Goal: Task Accomplishment & Management: Use online tool/utility

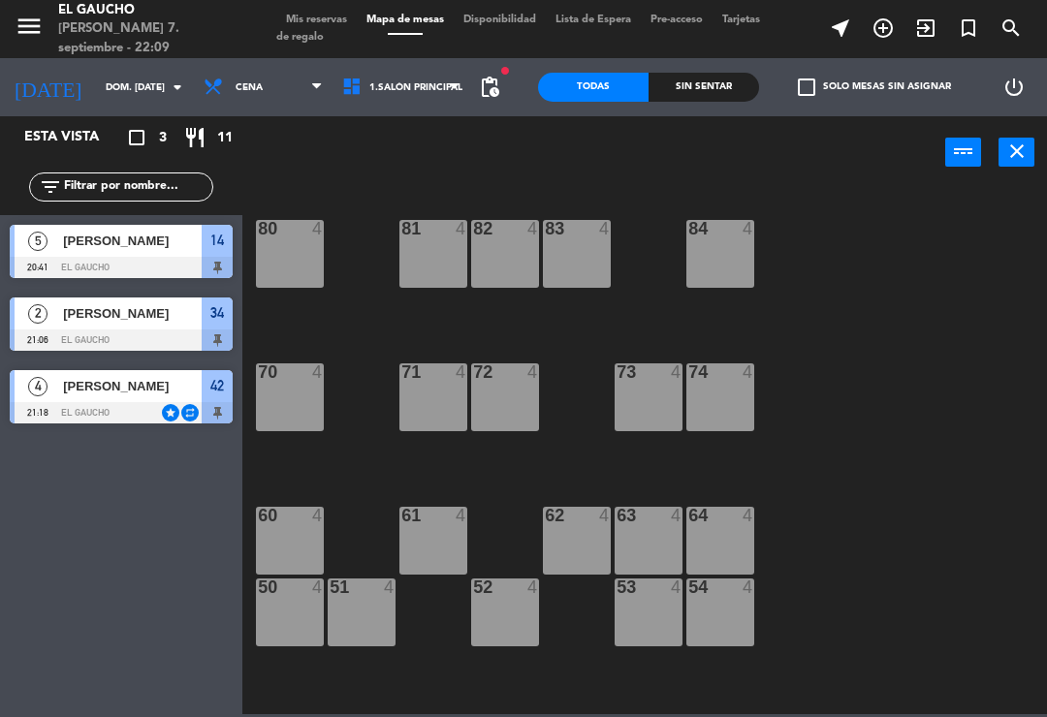
scroll to position [203, 0]
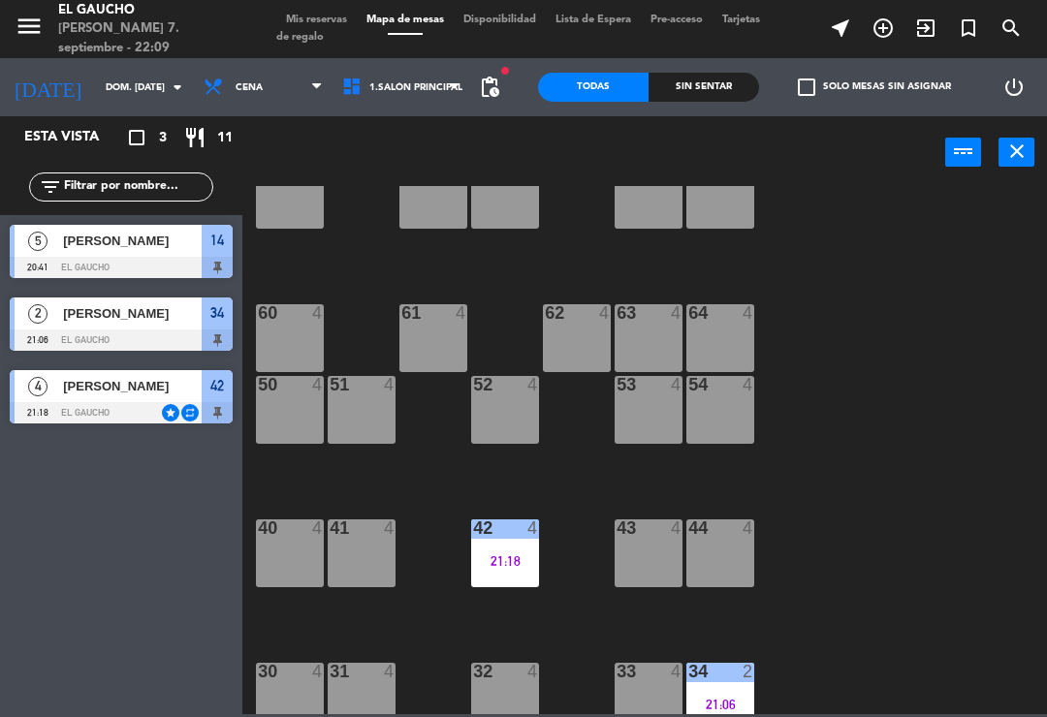
click at [420, 349] on div "61 4" at bounding box center [433, 338] width 68 height 68
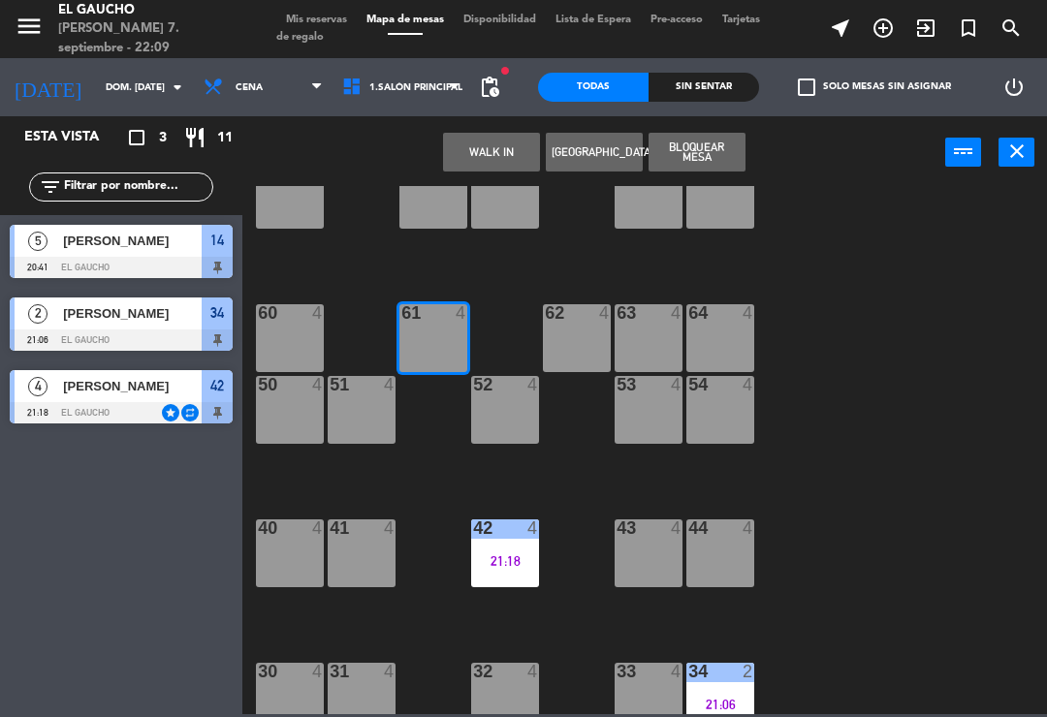
click at [528, 149] on button "WALK IN" at bounding box center [491, 152] width 97 height 39
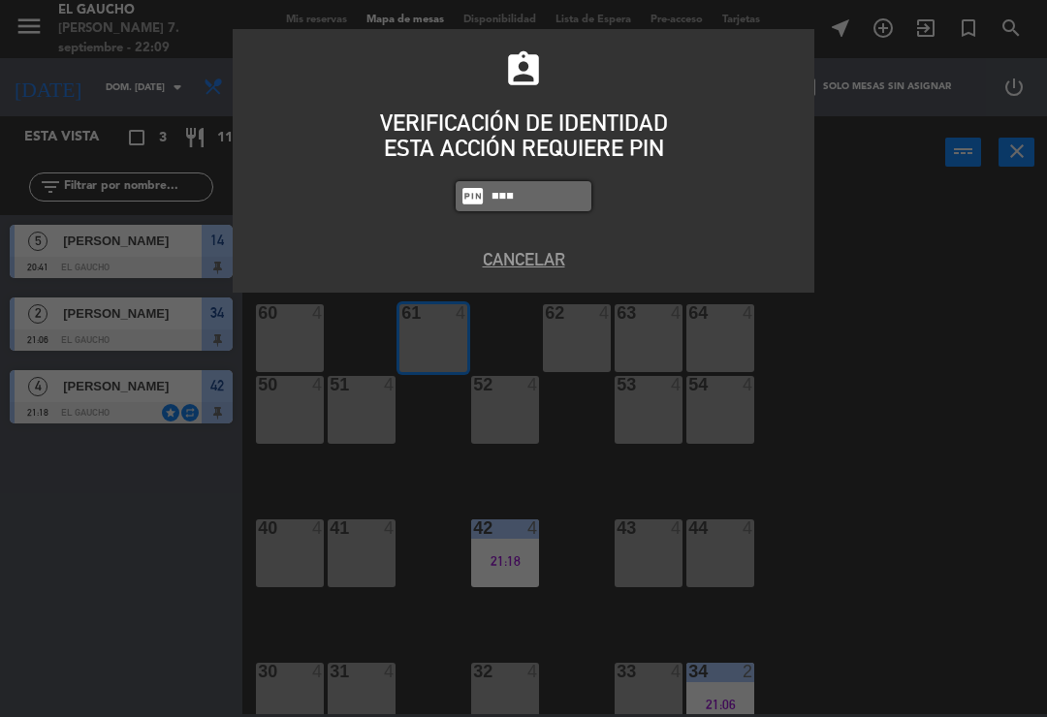
type input "3124"
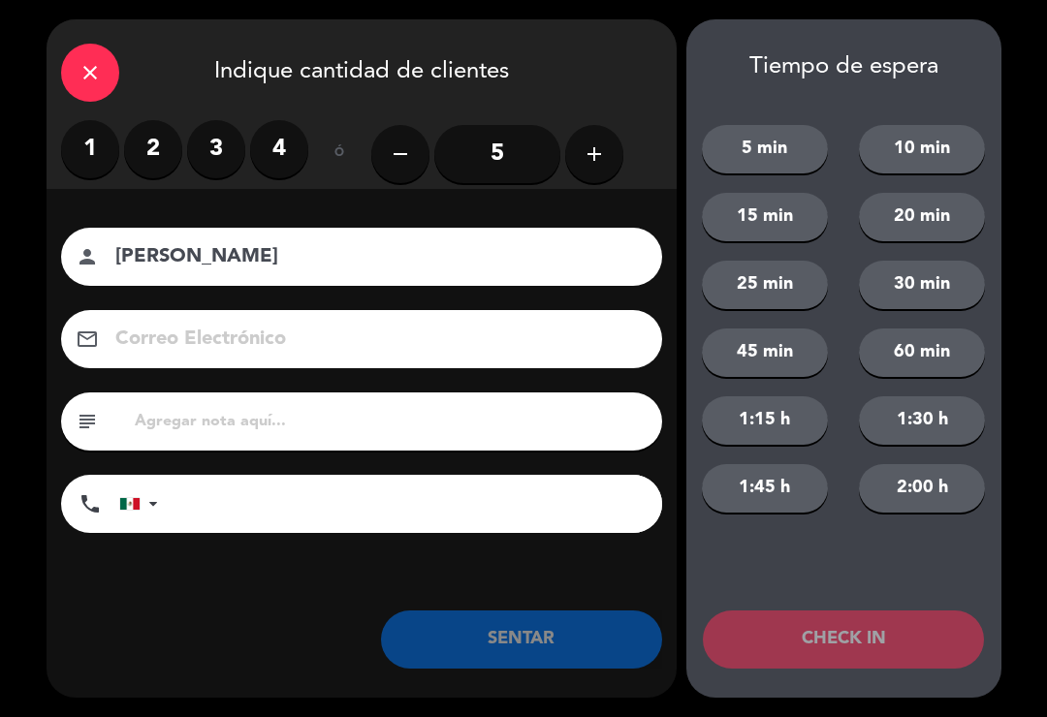
type input "[PERSON_NAME]"
click at [152, 140] on label "2" at bounding box center [153, 149] width 58 height 58
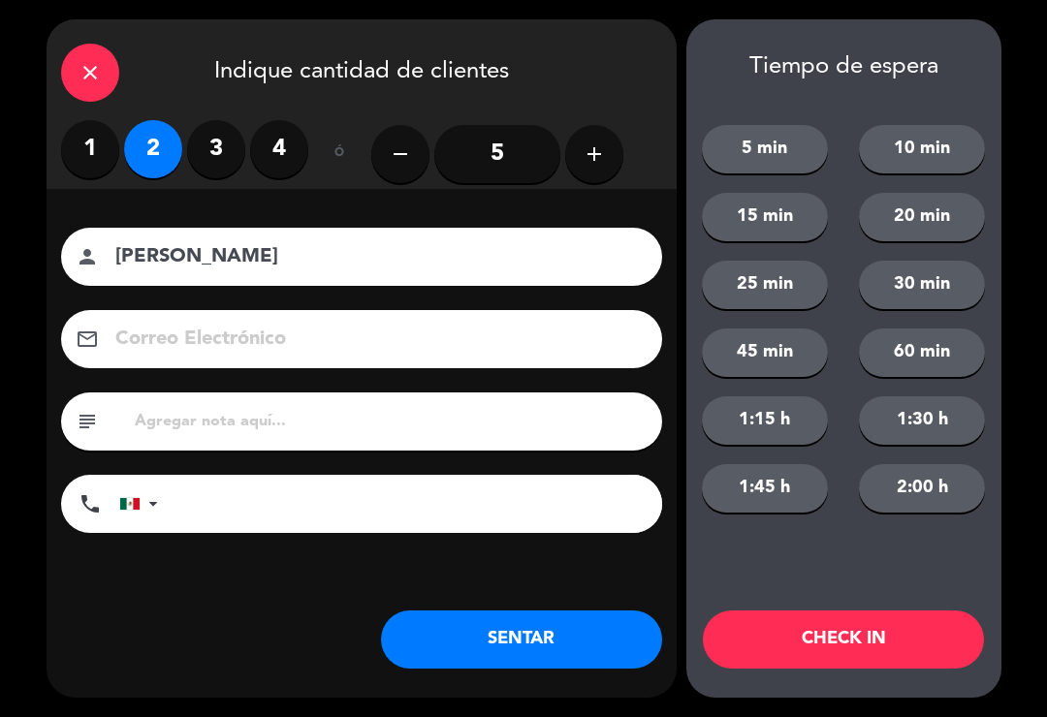
click at [567, 647] on button "SENTAR" at bounding box center [521, 640] width 281 height 58
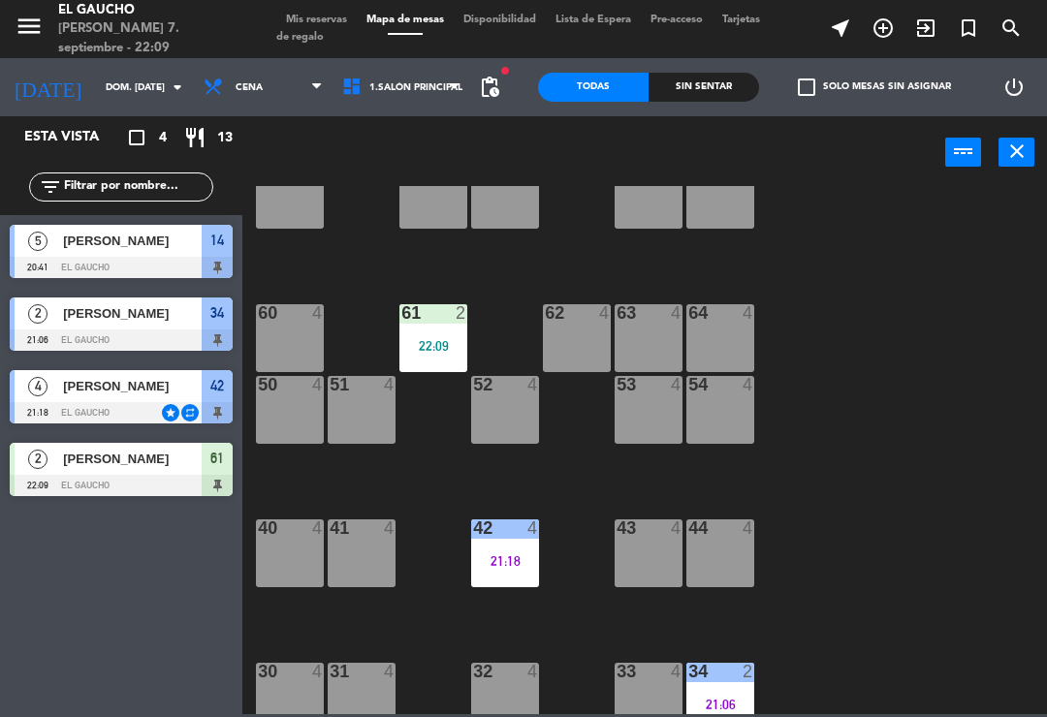
click at [742, 680] on div "2" at bounding box center [748, 671] width 12 height 17
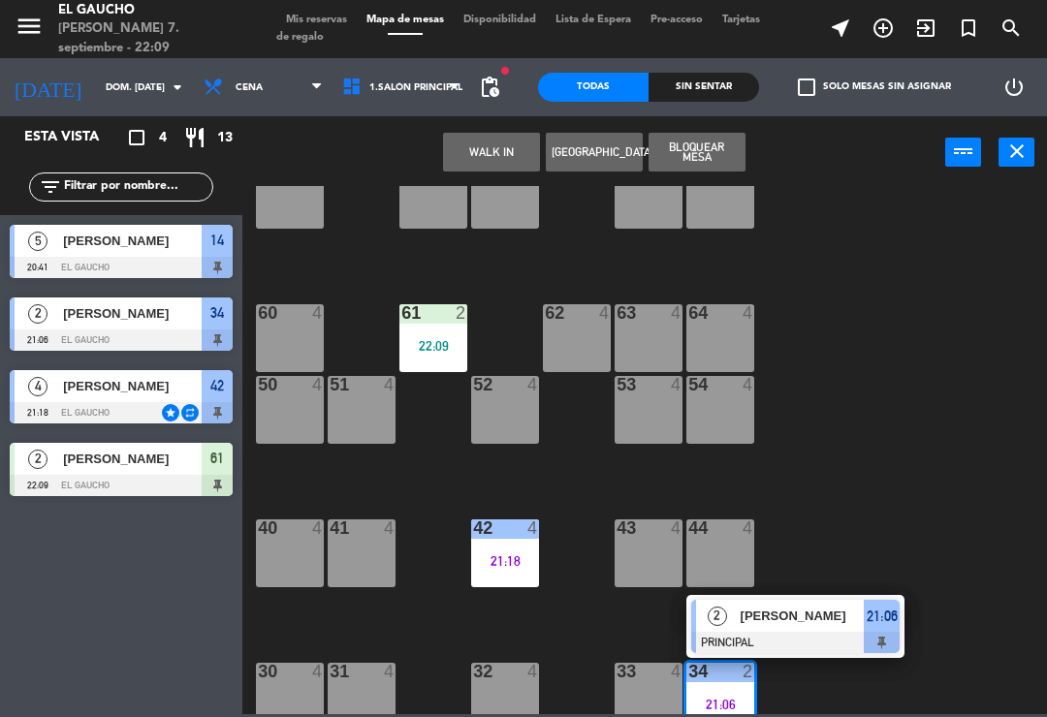
click at [814, 641] on div at bounding box center [795, 642] width 208 height 21
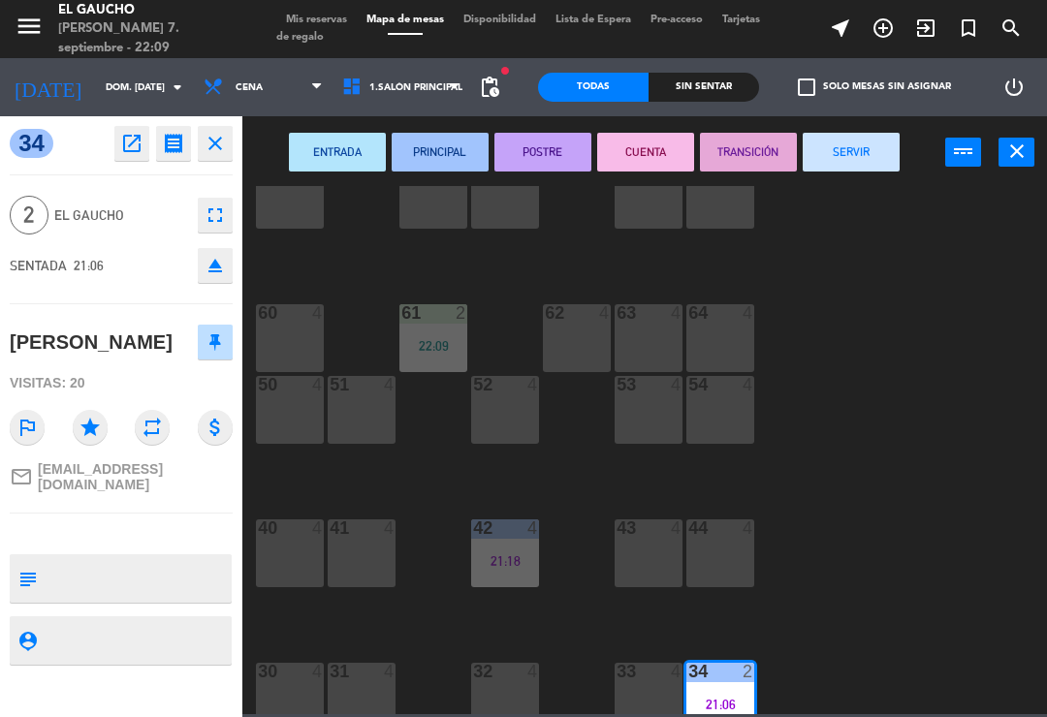
click at [862, 171] on button "SERVIR" at bounding box center [850, 152] width 97 height 39
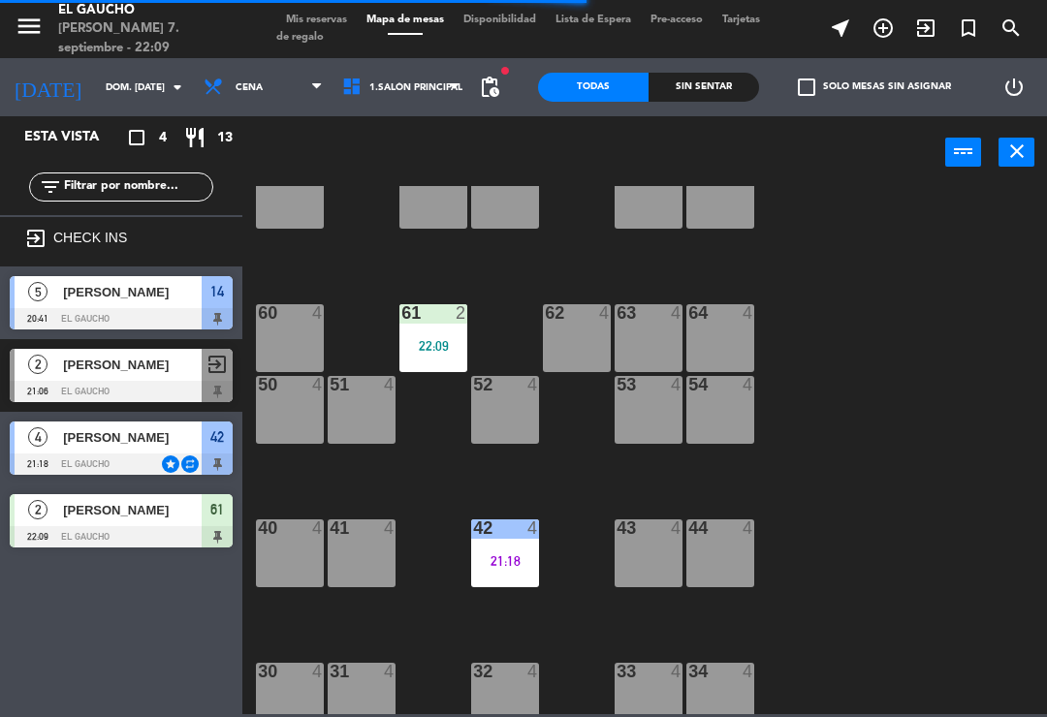
click at [509, 524] on div at bounding box center [505, 527] width 32 height 17
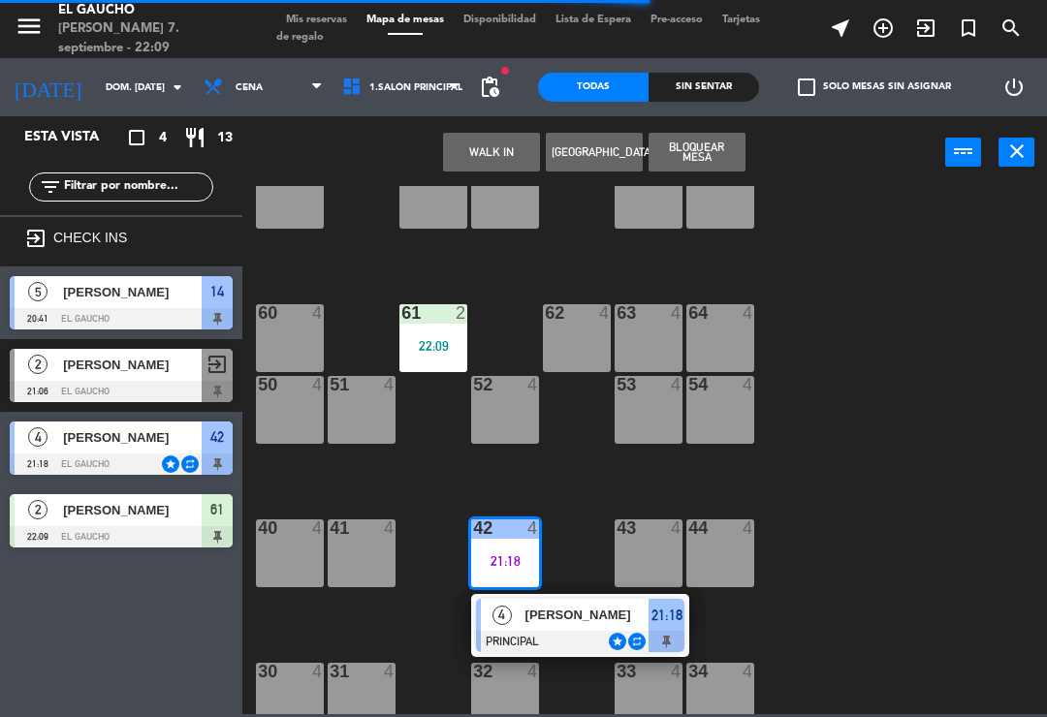
click at [564, 627] on div "[PERSON_NAME]" at bounding box center [586, 615] width 126 height 32
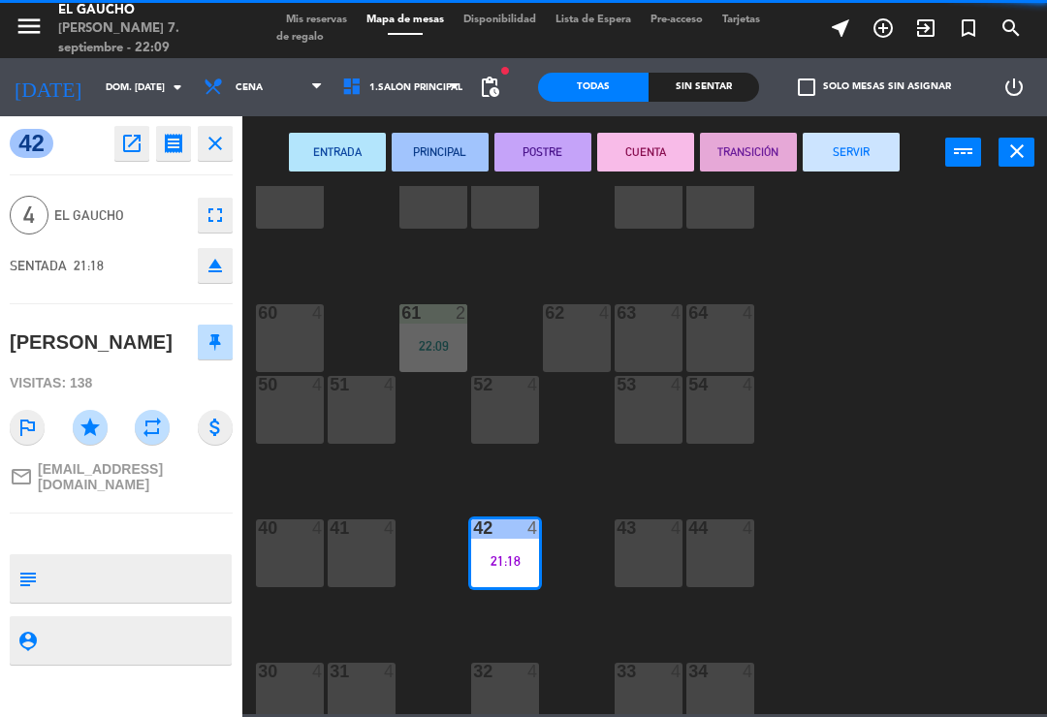
click at [755, 144] on button "TRANSICIÓN" at bounding box center [748, 152] width 97 height 39
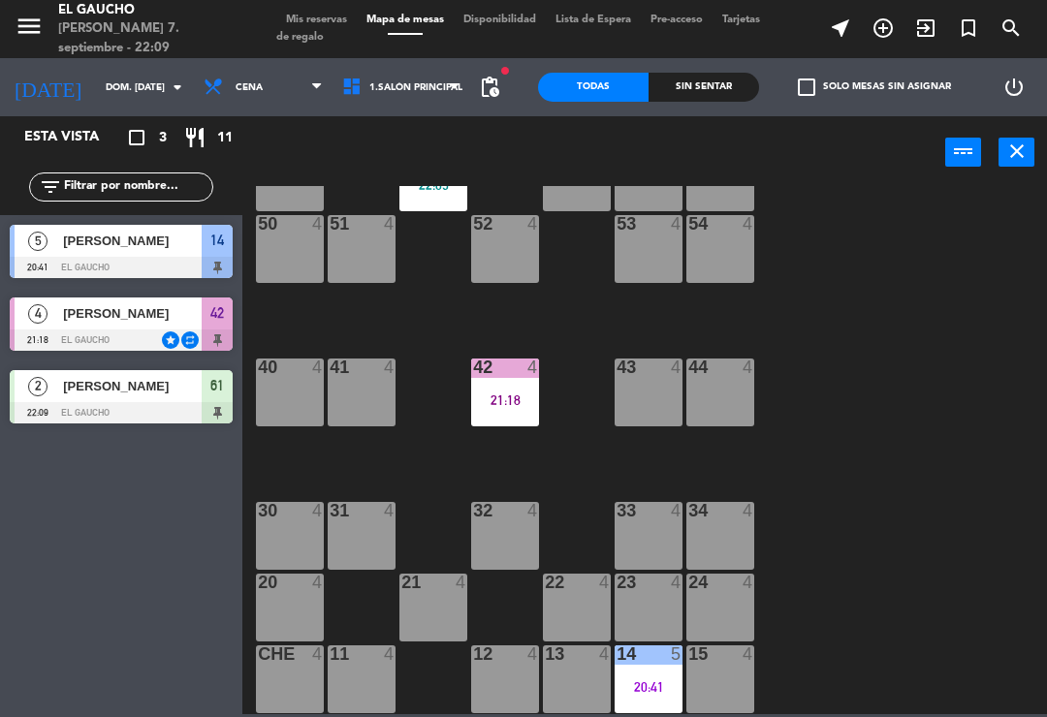
scroll to position [365, 0]
click at [651, 691] on div "20:41" at bounding box center [648, 687] width 68 height 14
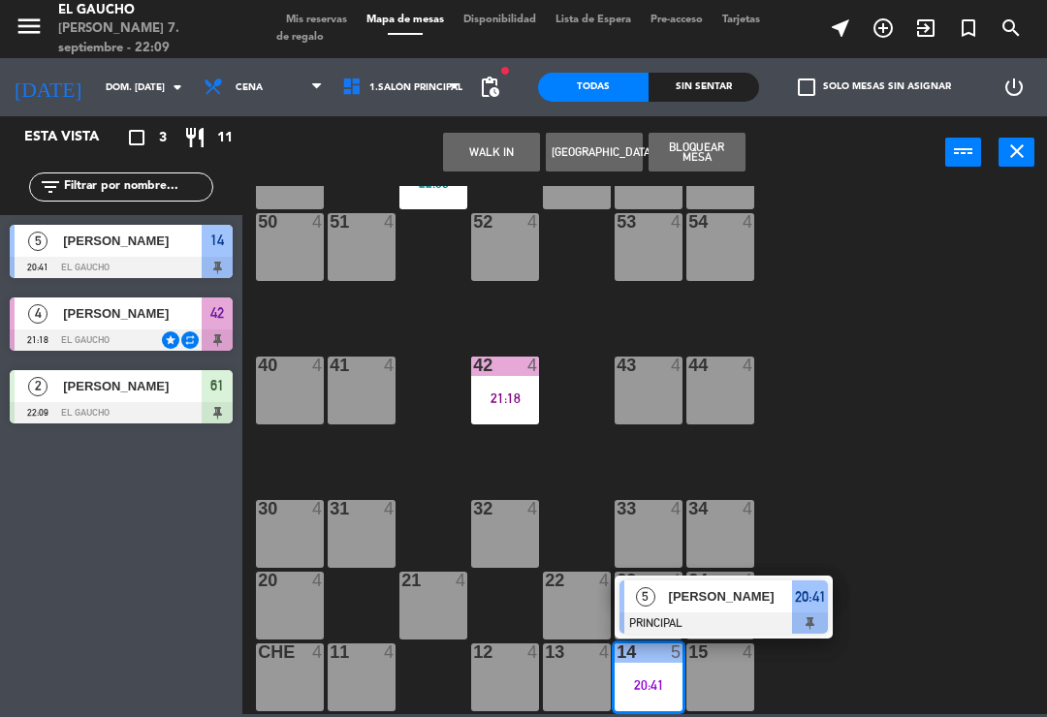
click at [705, 611] on div "[PERSON_NAME]" at bounding box center [730, 597] width 126 height 32
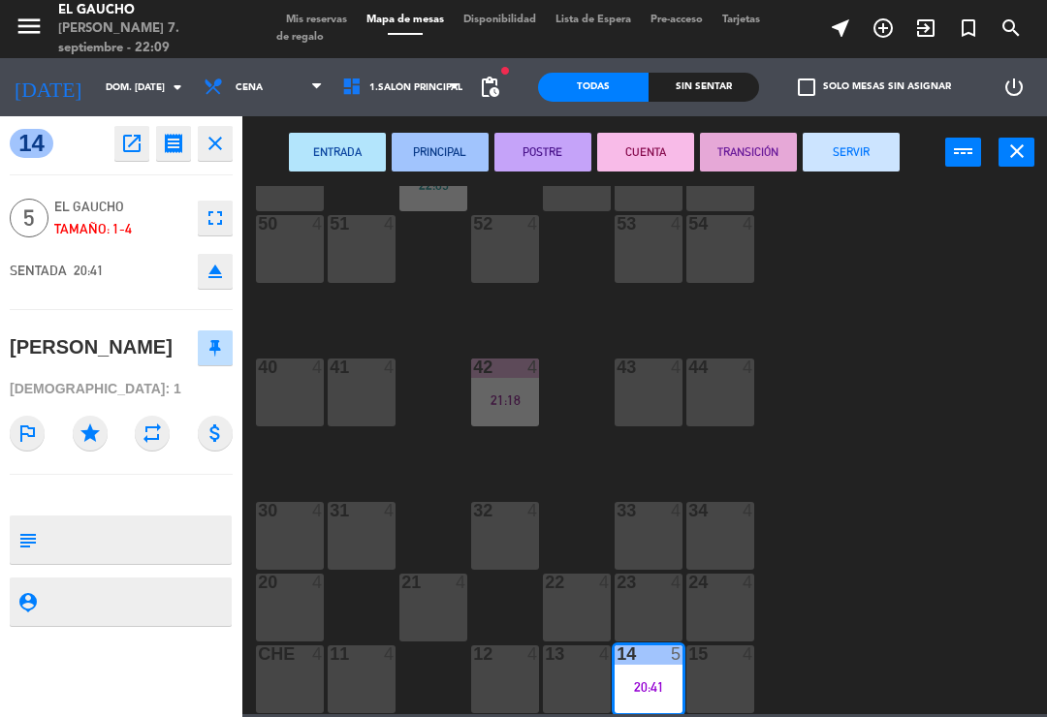
click at [662, 138] on button "CUENTA" at bounding box center [645, 152] width 97 height 39
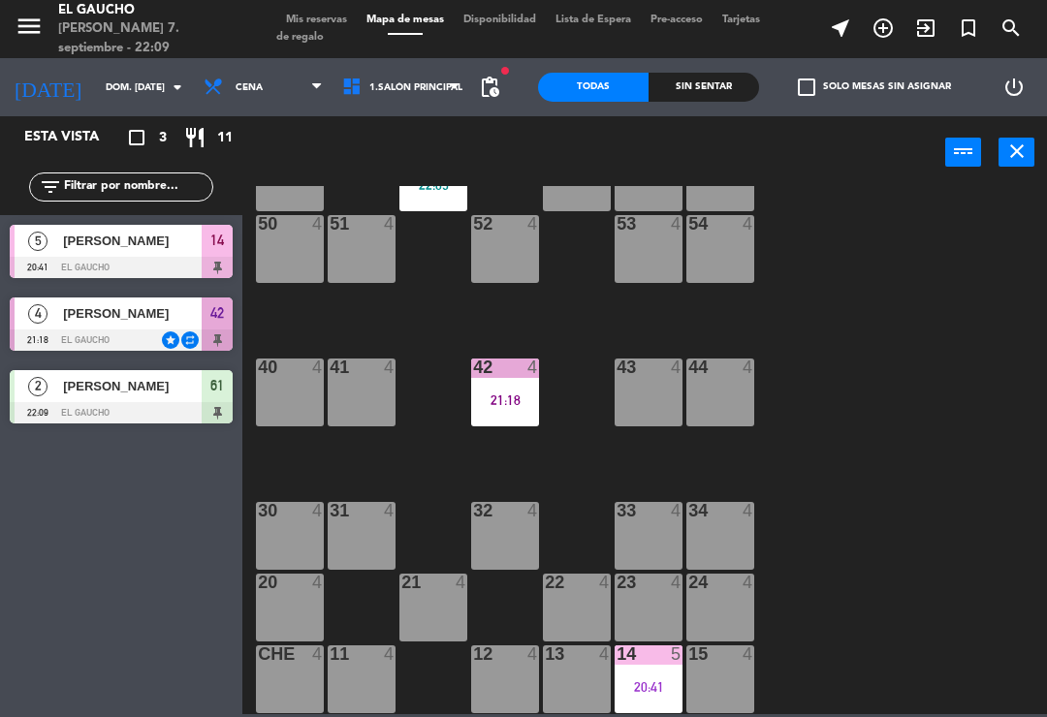
scroll to position [363, 0]
click at [631, 680] on div "20:41" at bounding box center [648, 687] width 68 height 14
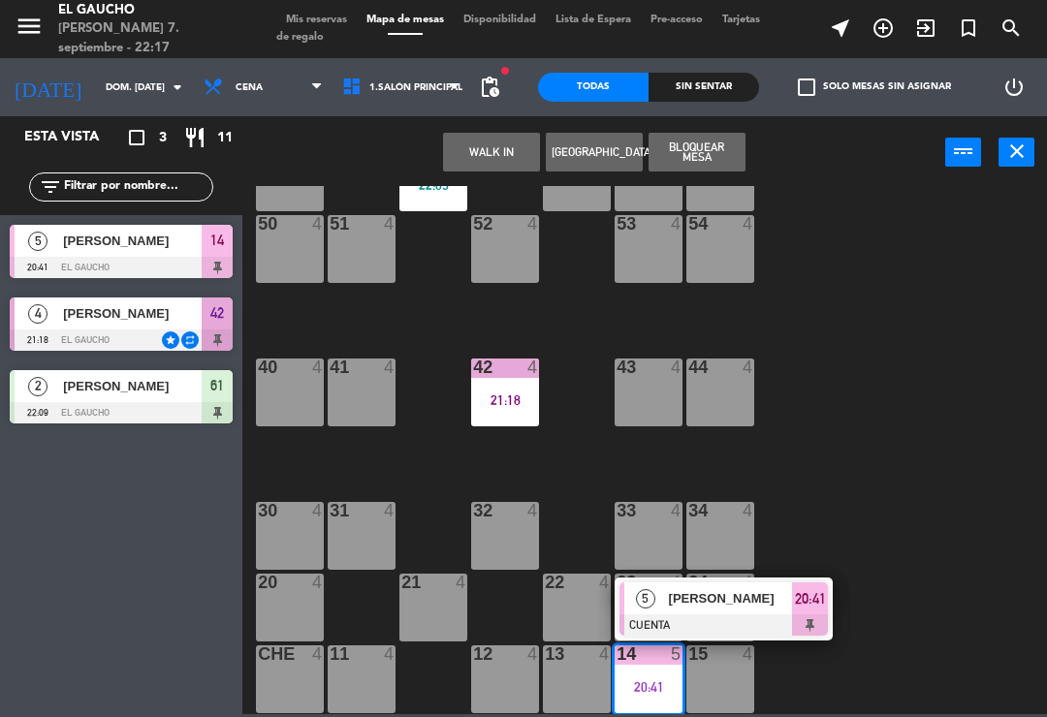
click at [679, 602] on span "[PERSON_NAME]" at bounding box center [731, 598] width 124 height 20
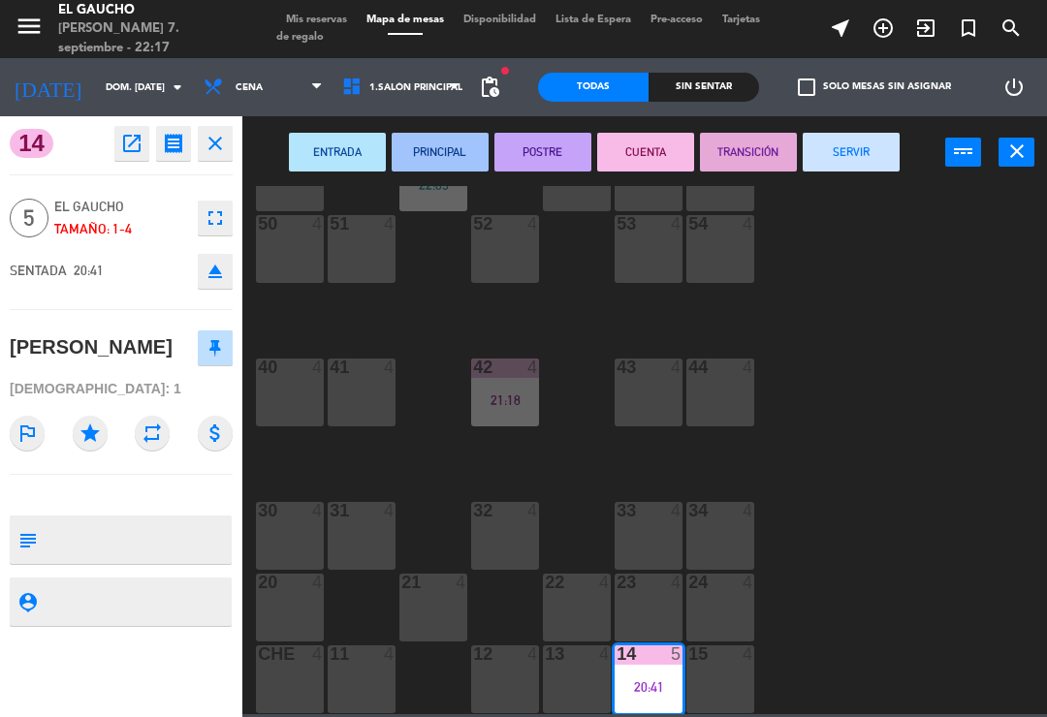
click at [849, 160] on button "SERVIR" at bounding box center [850, 152] width 97 height 39
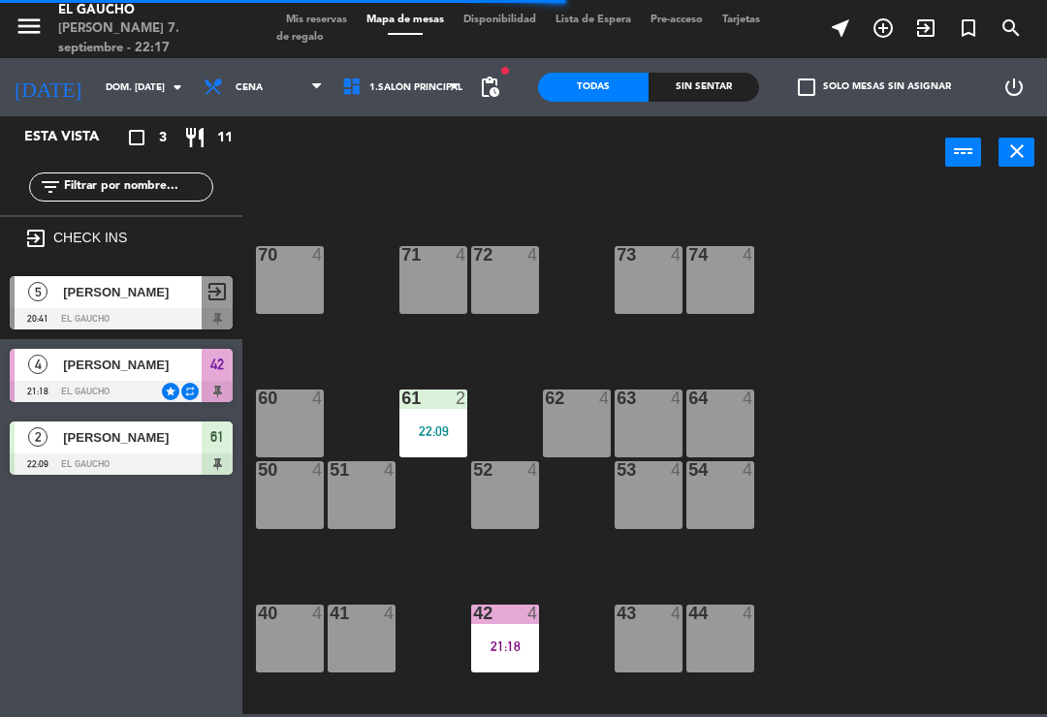
scroll to position [115, 0]
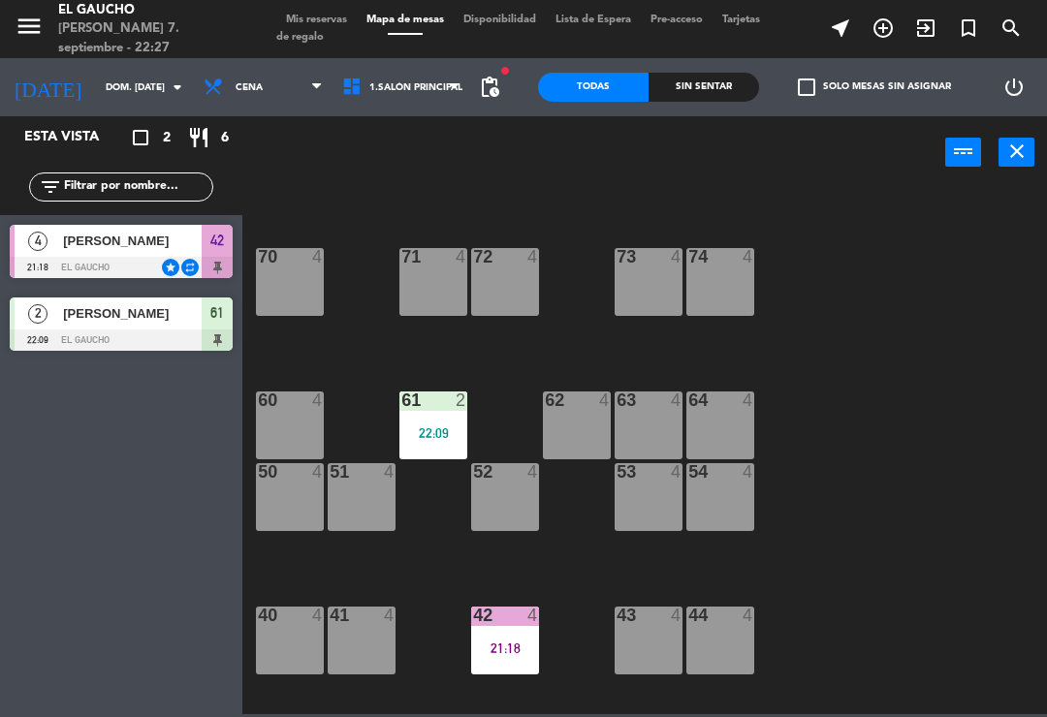
click at [511, 661] on div "42 4 21:18" at bounding box center [505, 641] width 68 height 68
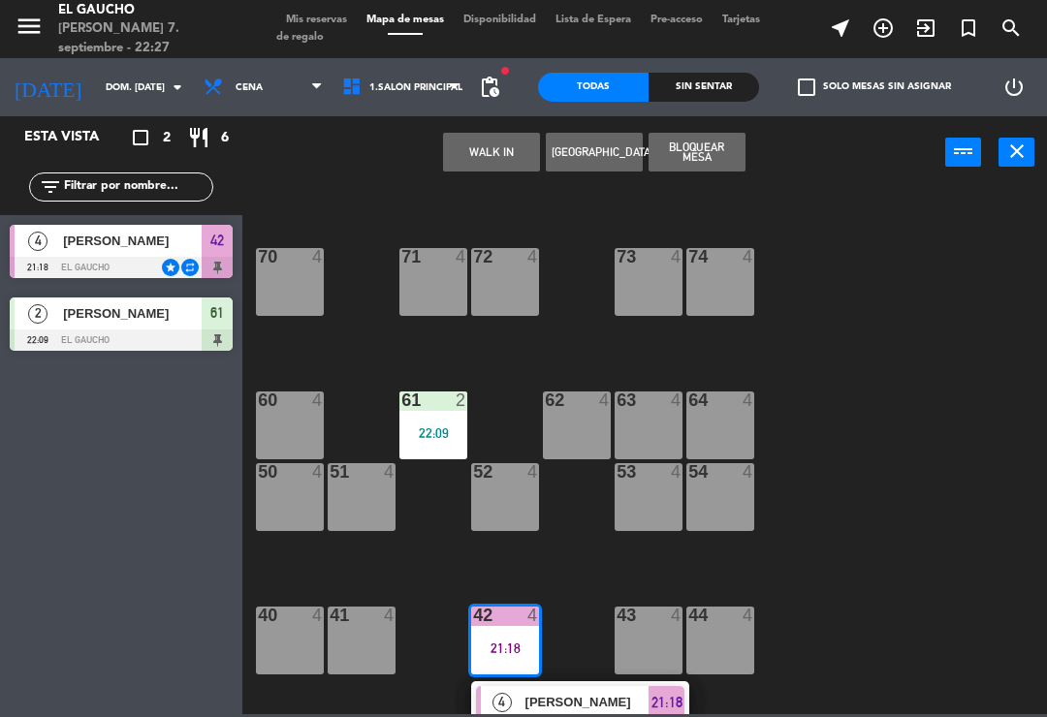
click at [589, 685] on div "4 [PERSON_NAME] TRANSICIÓN star repeat 21:18" at bounding box center [580, 712] width 218 height 63
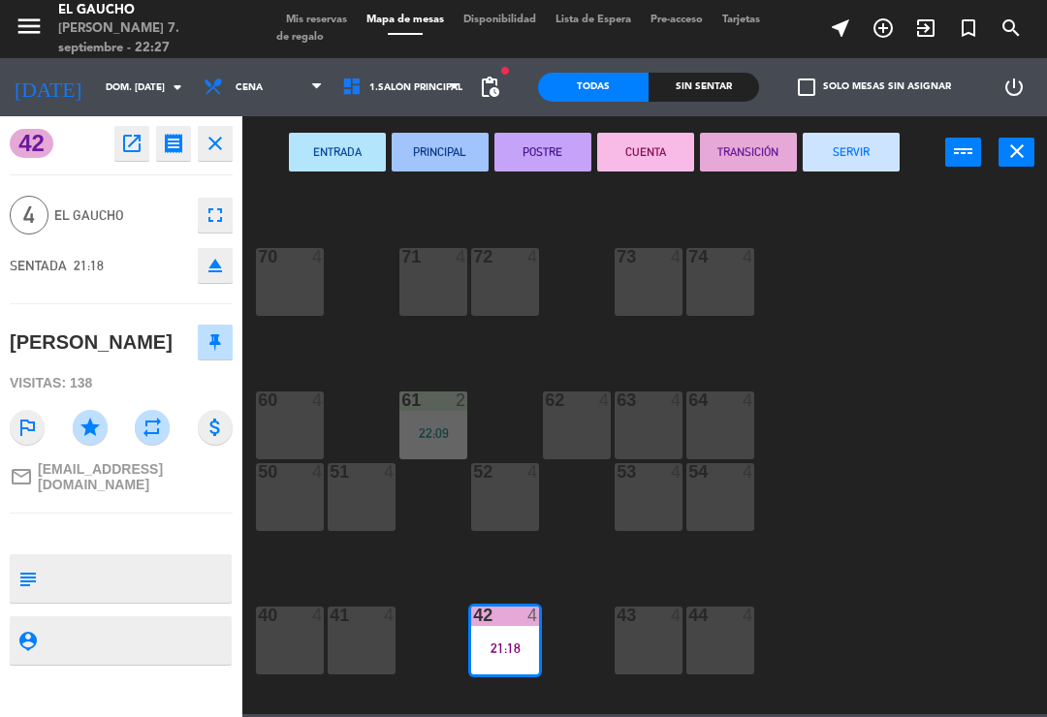
click at [846, 167] on button "SERVIR" at bounding box center [850, 152] width 97 height 39
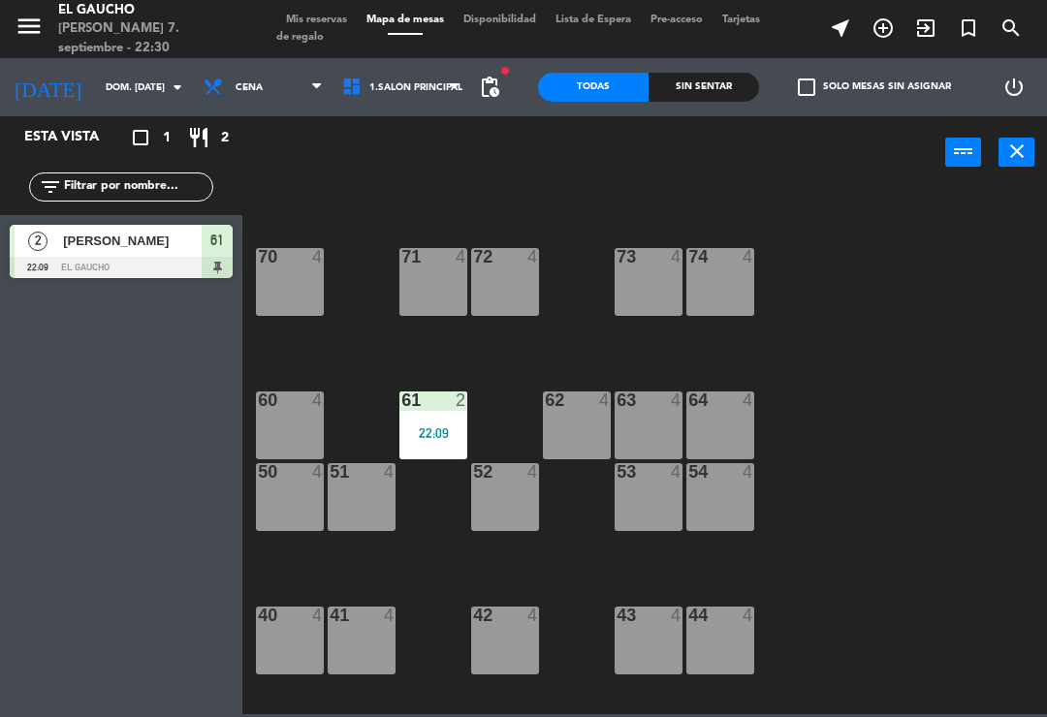
click at [651, 510] on div "53 4" at bounding box center [648, 497] width 68 height 68
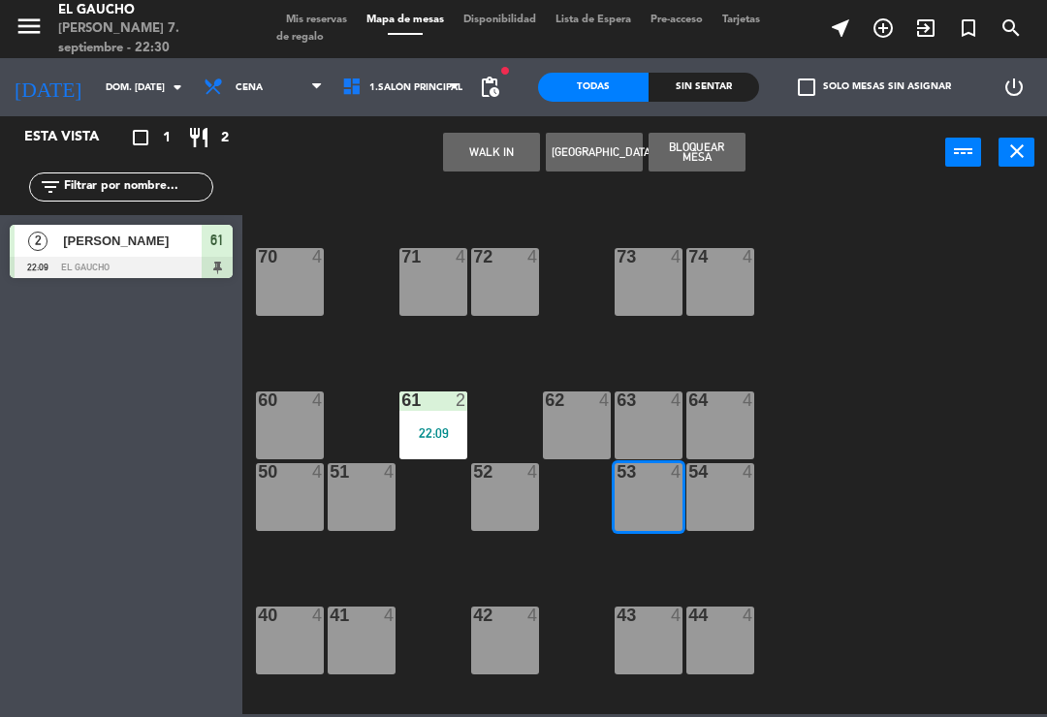
click at [493, 160] on button "WALK IN" at bounding box center [491, 152] width 97 height 39
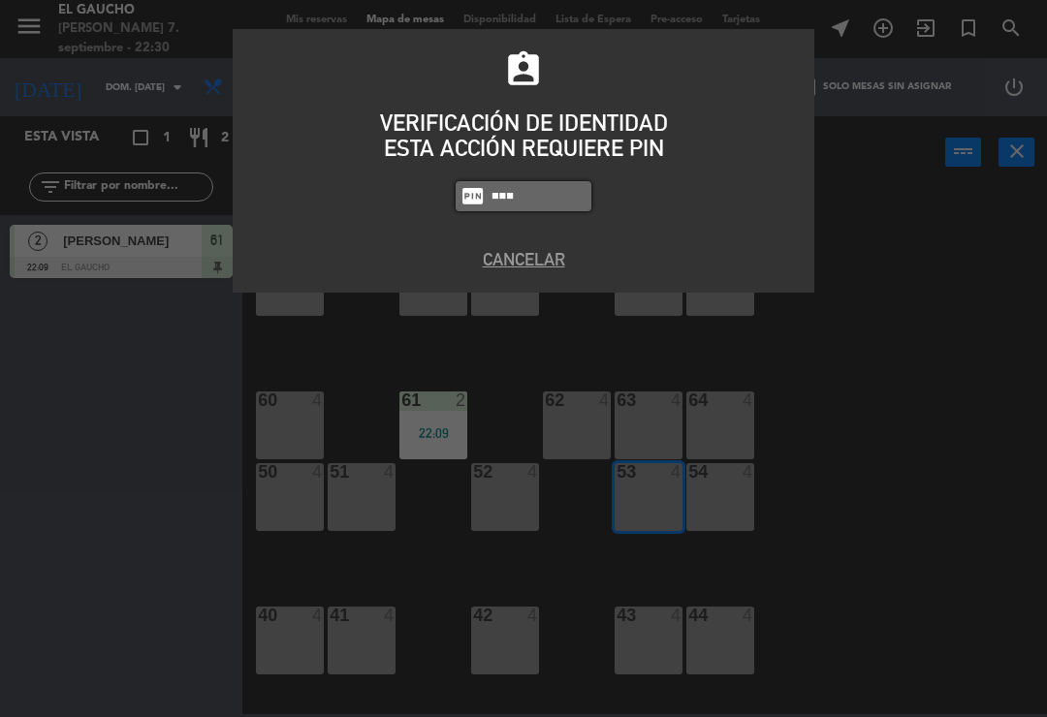
type input "3124"
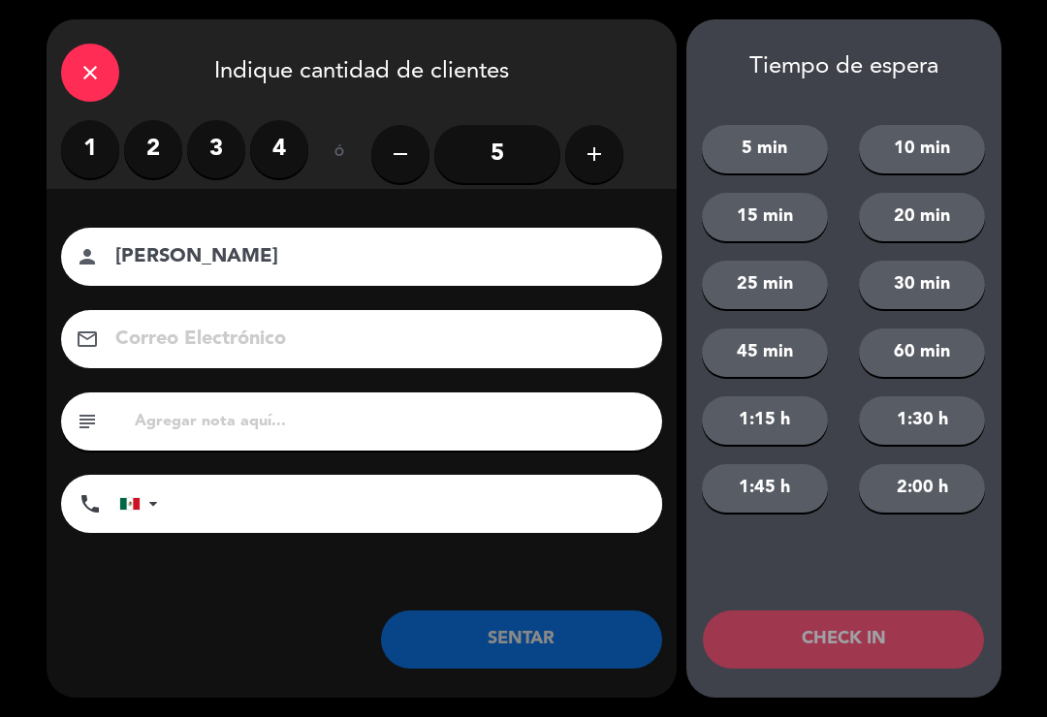
click at [226, 149] on label "3" at bounding box center [216, 149] width 58 height 58
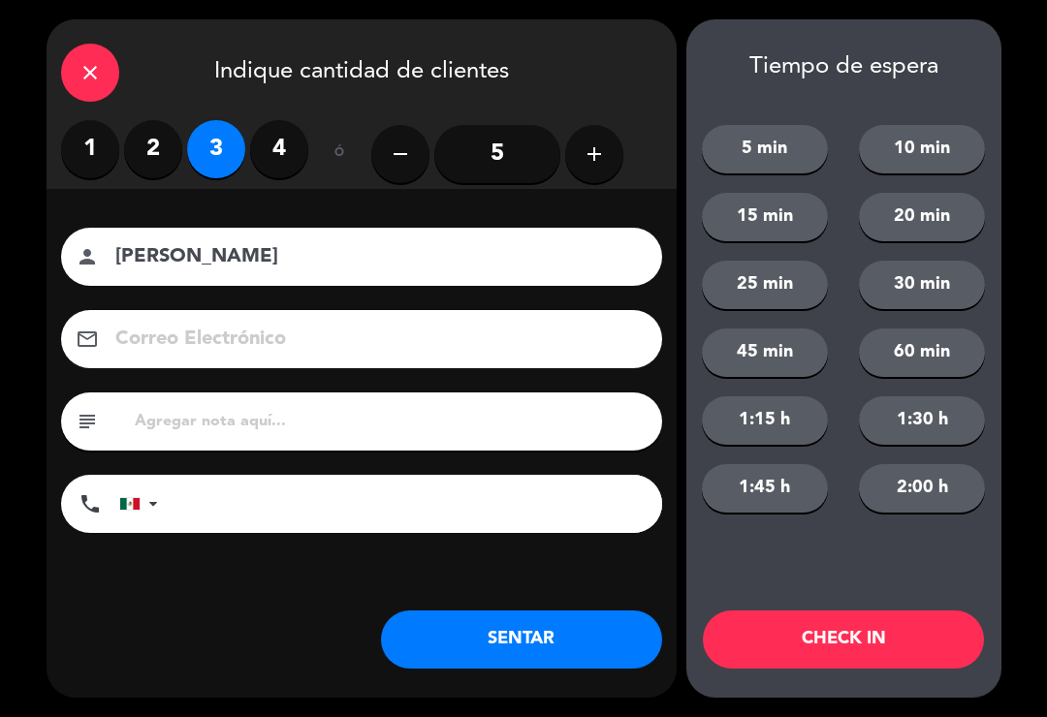
click at [499, 682] on div "close Indique cantidad de clientes 1 2 3 4 ó remove 5 add Nombre del cliente pe…" at bounding box center [362, 358] width 630 height 678
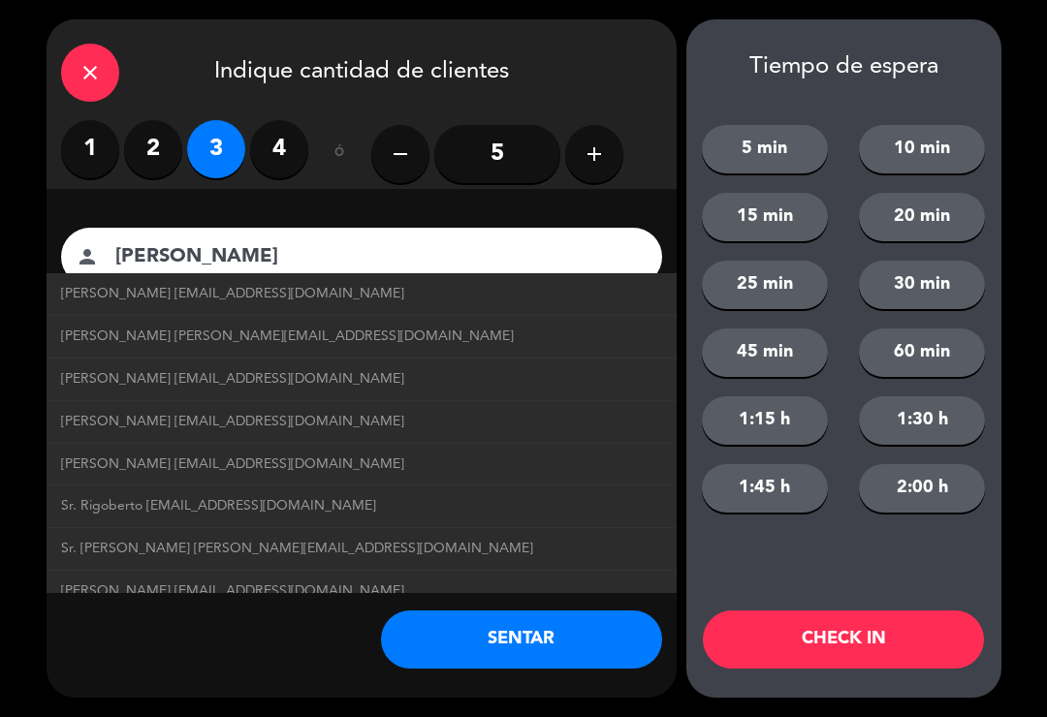
click at [248, 511] on span "Sr. Rigoberto [EMAIL_ADDRESS][DOMAIN_NAME]" at bounding box center [218, 506] width 315 height 22
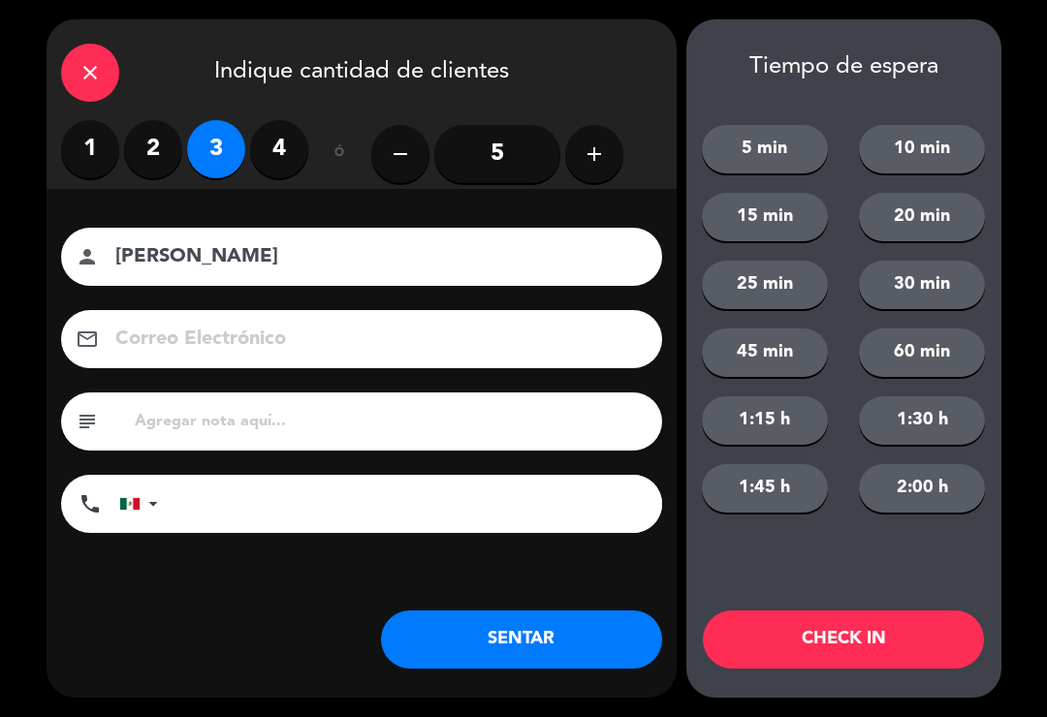
type input "Sr. [PERSON_NAME]"
type input "[PERSON_NAME][EMAIL_ADDRESS][DOMAIN_NAME]"
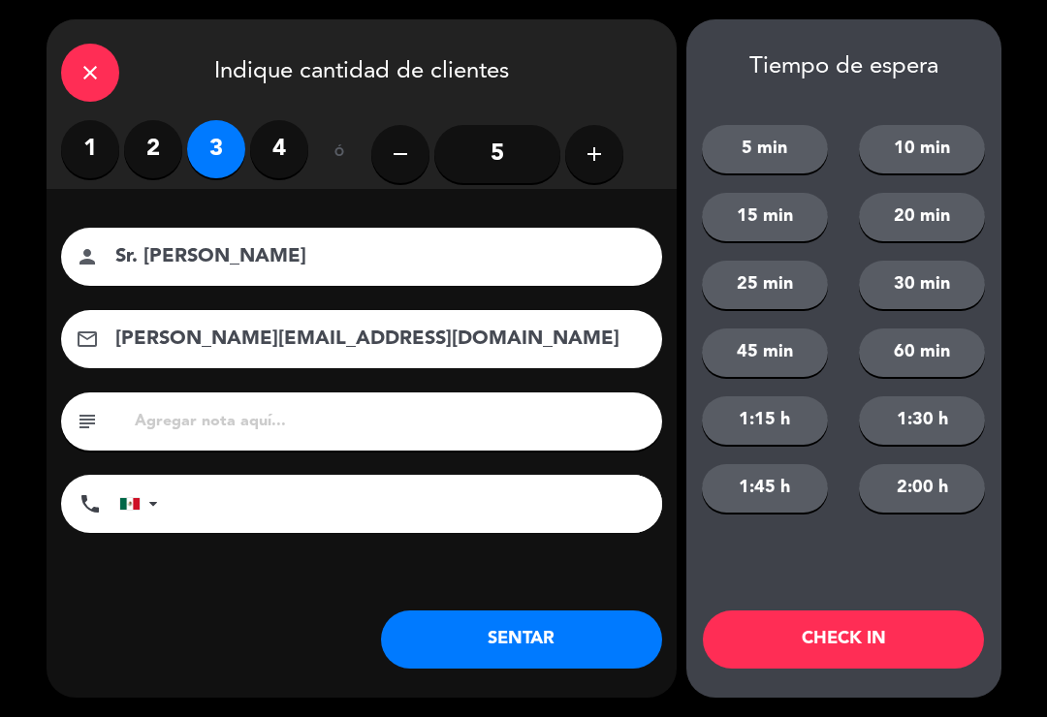
click at [477, 626] on button "SENTAR" at bounding box center [521, 640] width 281 height 58
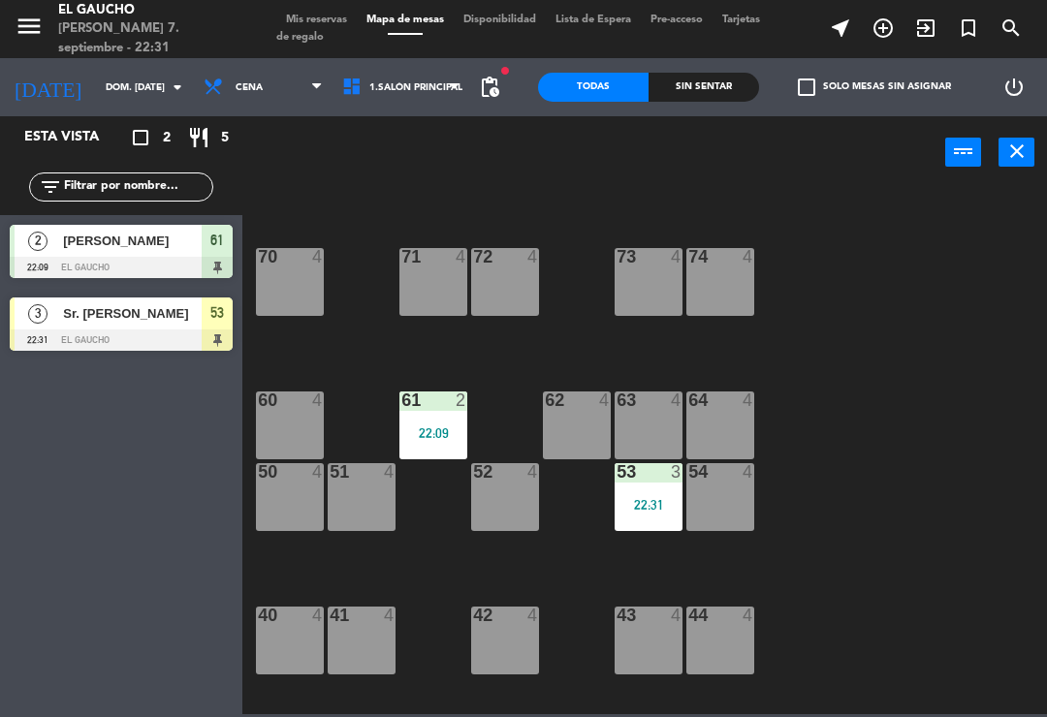
click at [155, 259] on div at bounding box center [121, 267] width 223 height 21
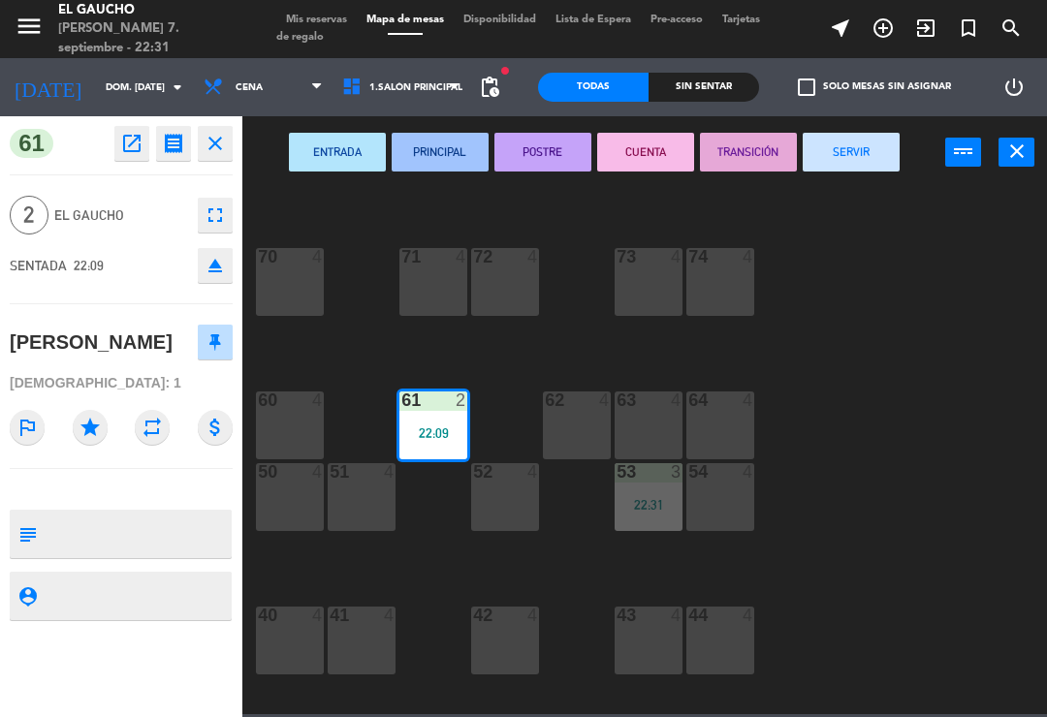
click at [431, 157] on button "PRINCIPAL" at bounding box center [440, 152] width 97 height 39
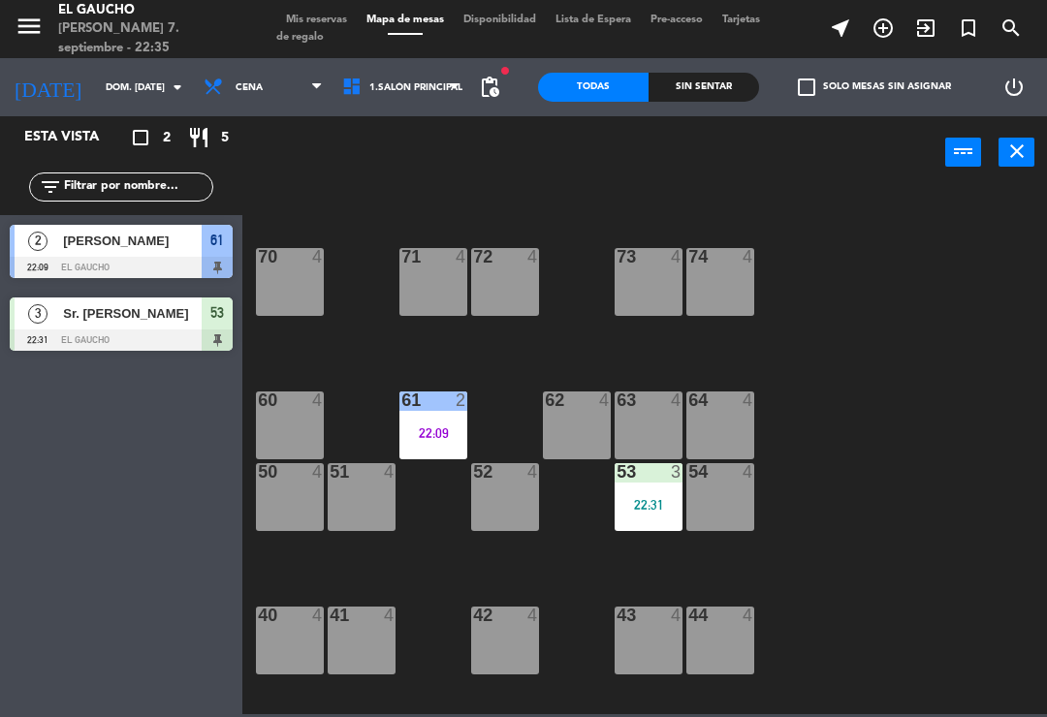
click at [141, 308] on span "Sr. [PERSON_NAME]" at bounding box center [132, 313] width 139 height 20
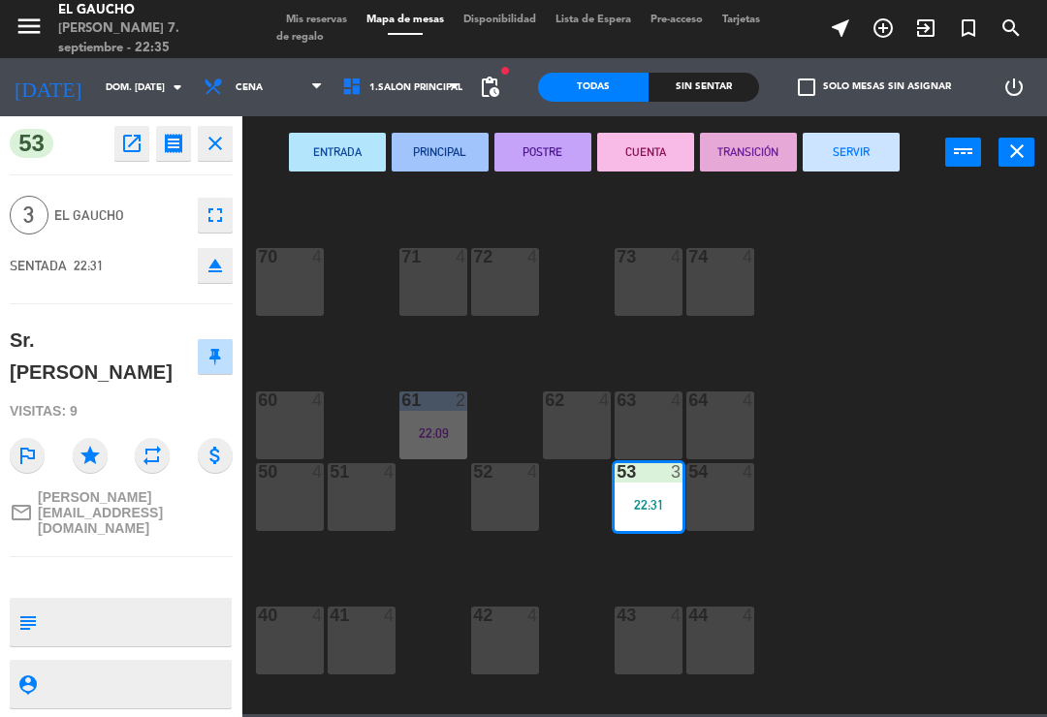
click at [424, 142] on button "PRINCIPAL" at bounding box center [440, 152] width 97 height 39
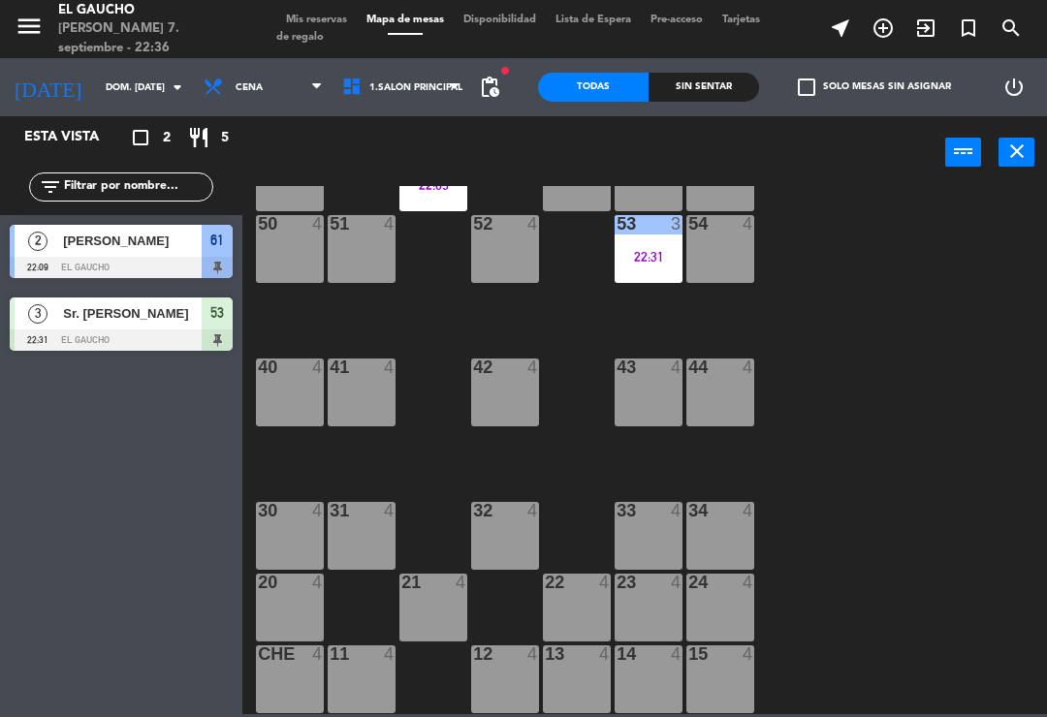
scroll to position [363, 0]
click at [363, 398] on div "41 4" at bounding box center [362, 393] width 68 height 68
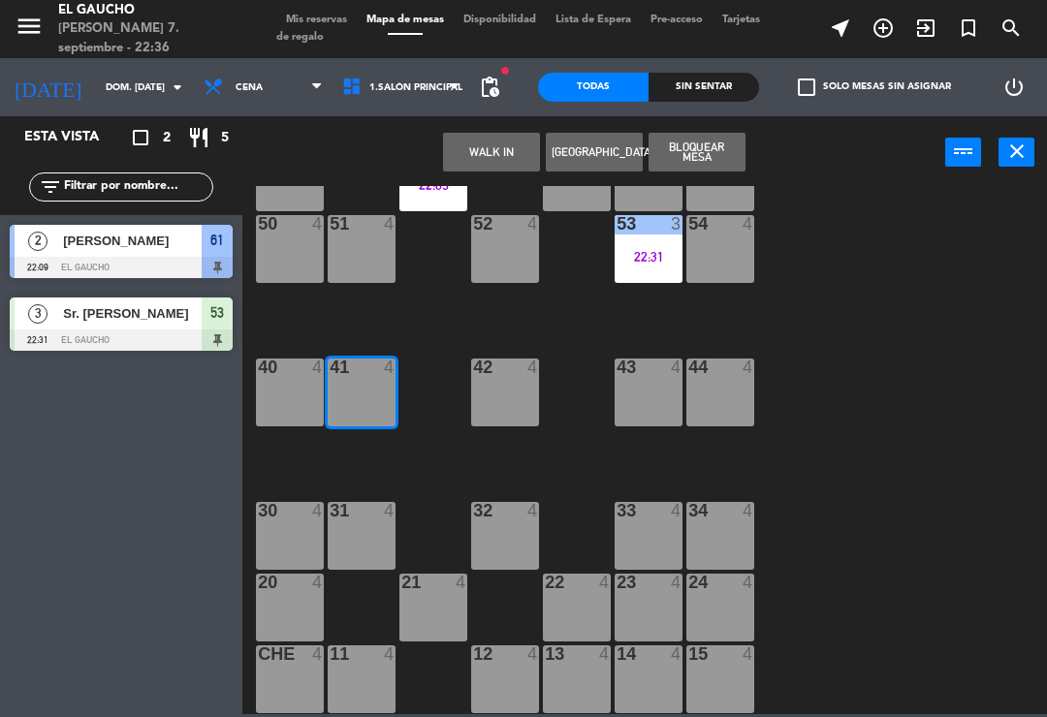
click at [495, 155] on button "WALK IN" at bounding box center [491, 152] width 97 height 39
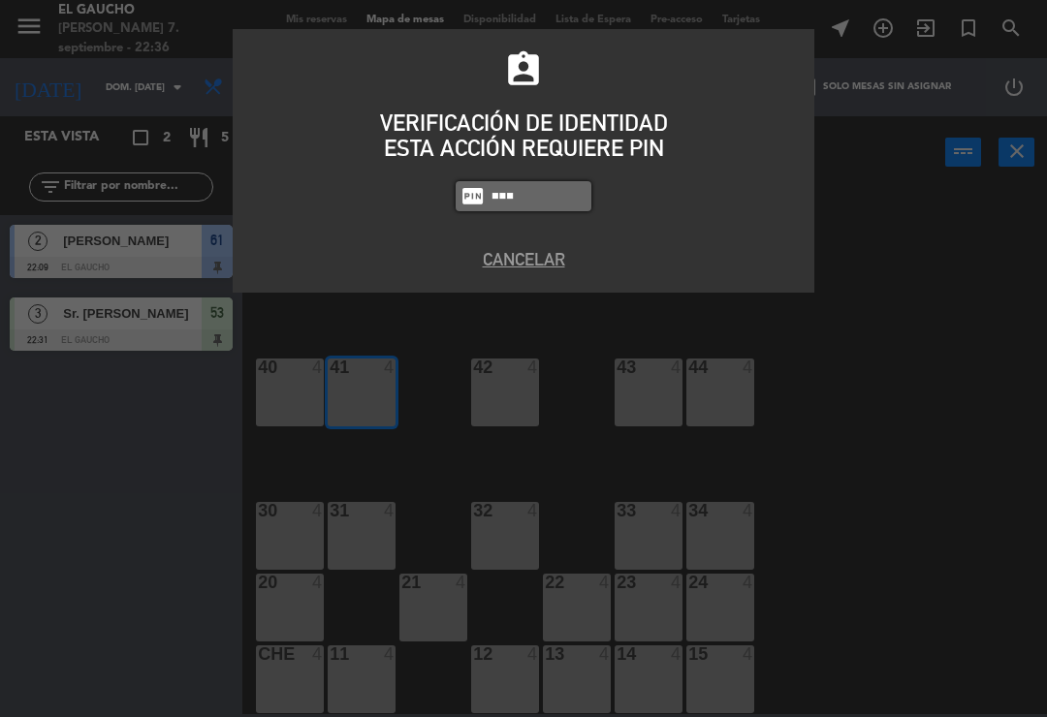
type input "3124"
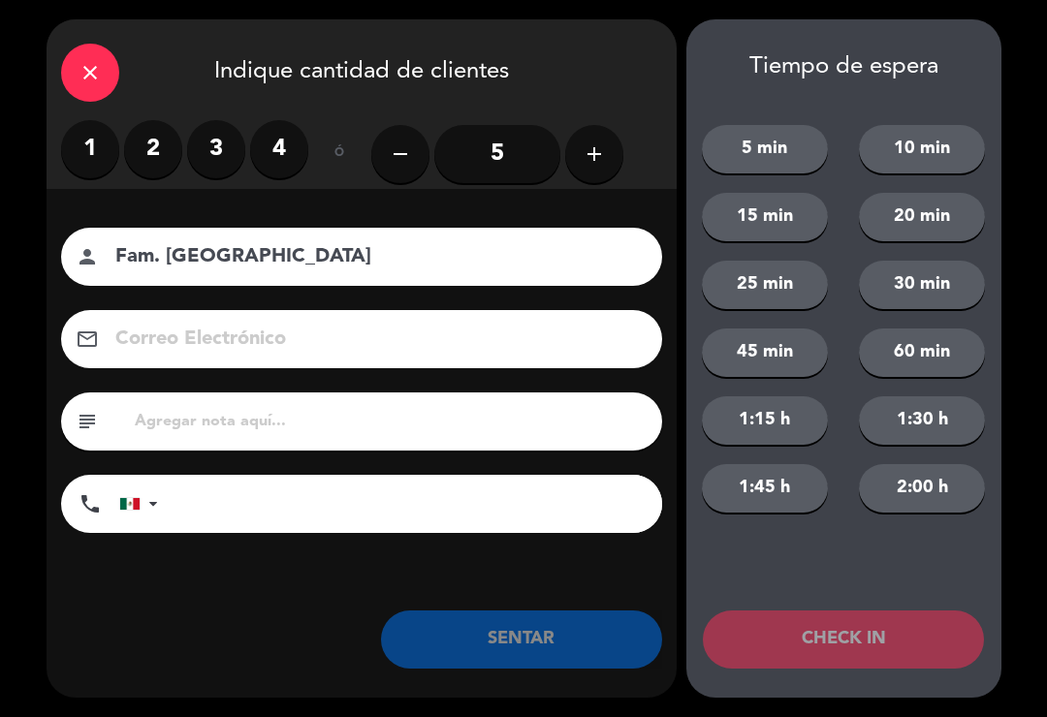
type input "Fam. [GEOGRAPHIC_DATA]"
click at [226, 150] on label "3" at bounding box center [216, 149] width 58 height 58
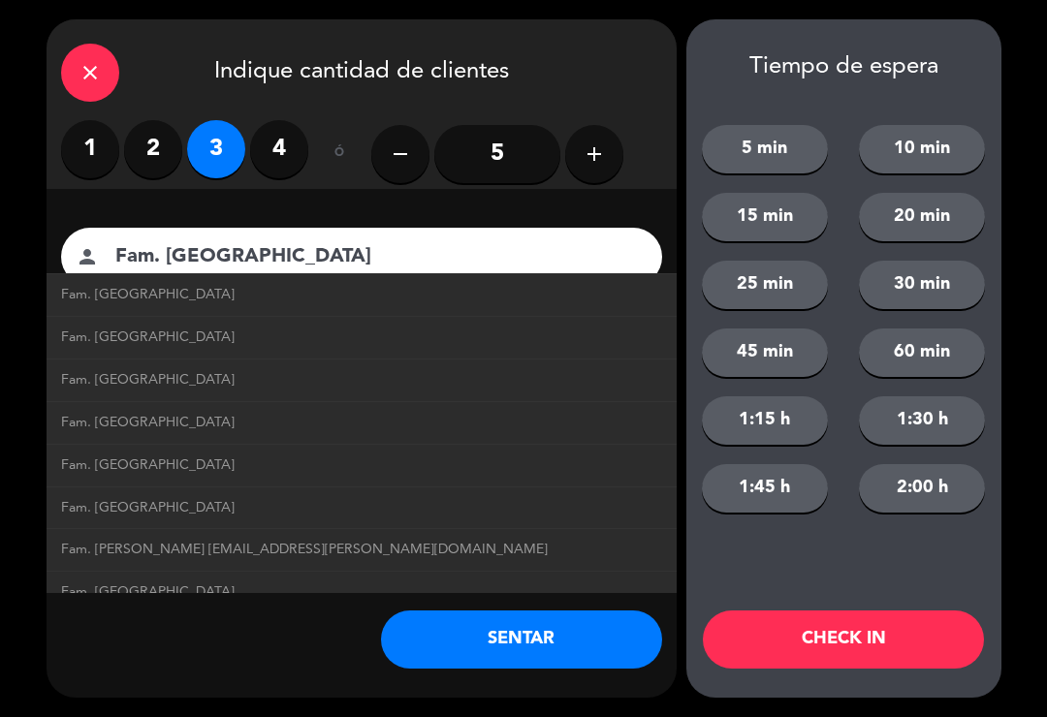
scroll to position [763, 0]
click at [187, 540] on span "Fam. [PERSON_NAME] [EMAIL_ADDRESS][PERSON_NAME][DOMAIN_NAME]" at bounding box center [304, 551] width 487 height 22
type input "[EMAIL_ADDRESS][PERSON_NAME][DOMAIN_NAME]"
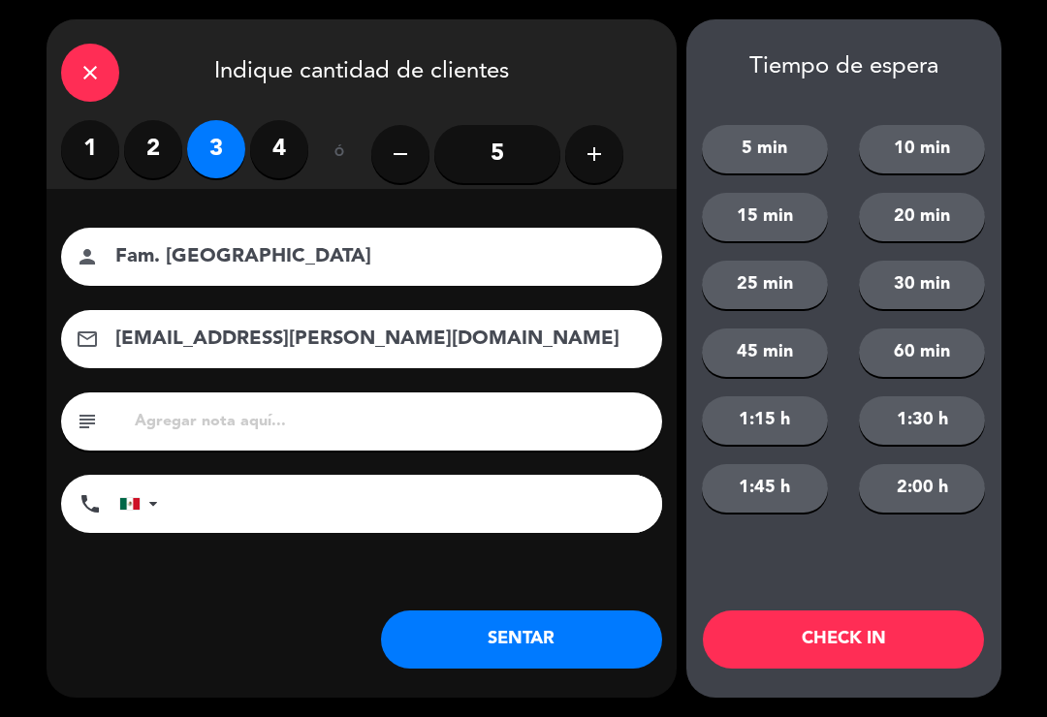
click at [519, 635] on button "SENTAR" at bounding box center [521, 640] width 281 height 58
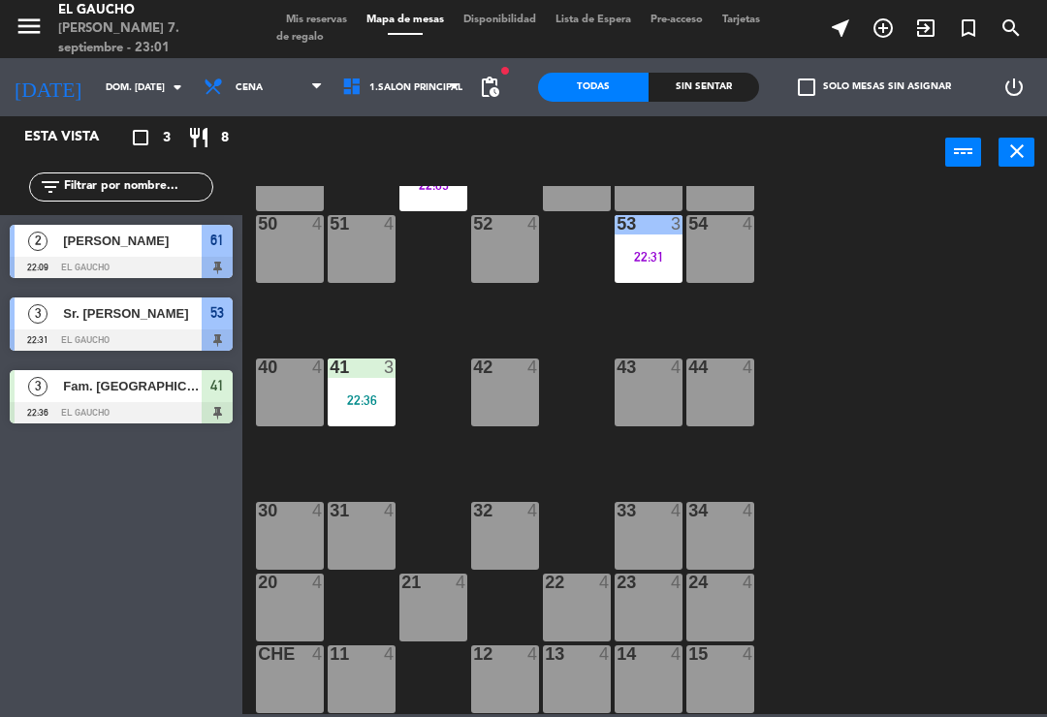
scroll to position [345, 0]
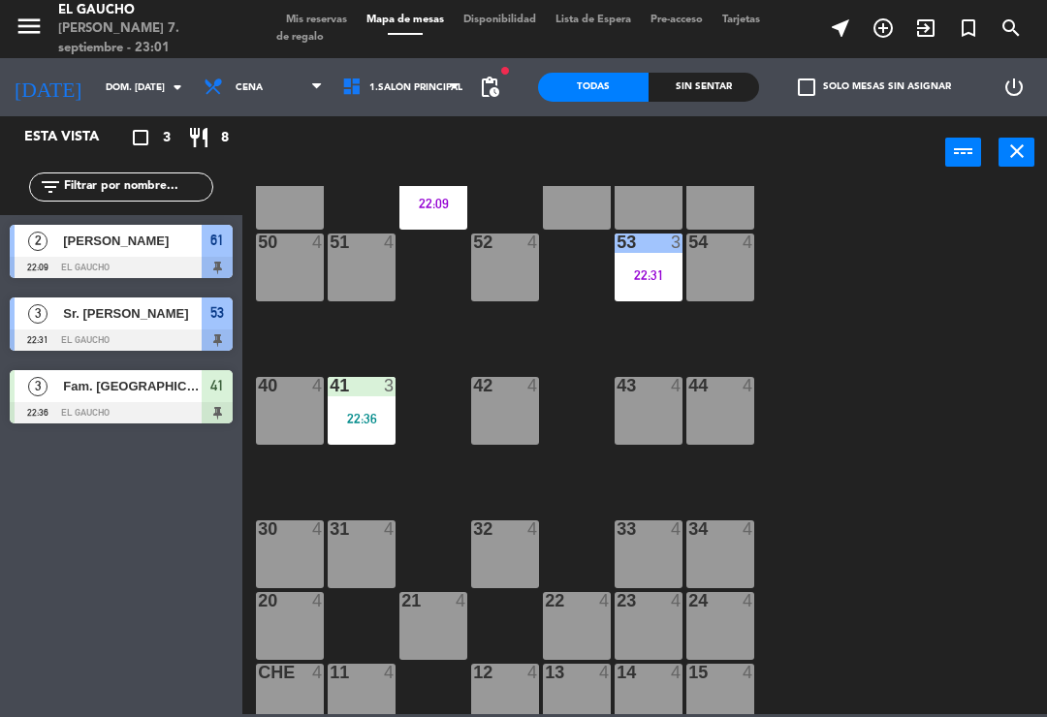
click at [444, 208] on div "22:09" at bounding box center [433, 204] width 68 height 14
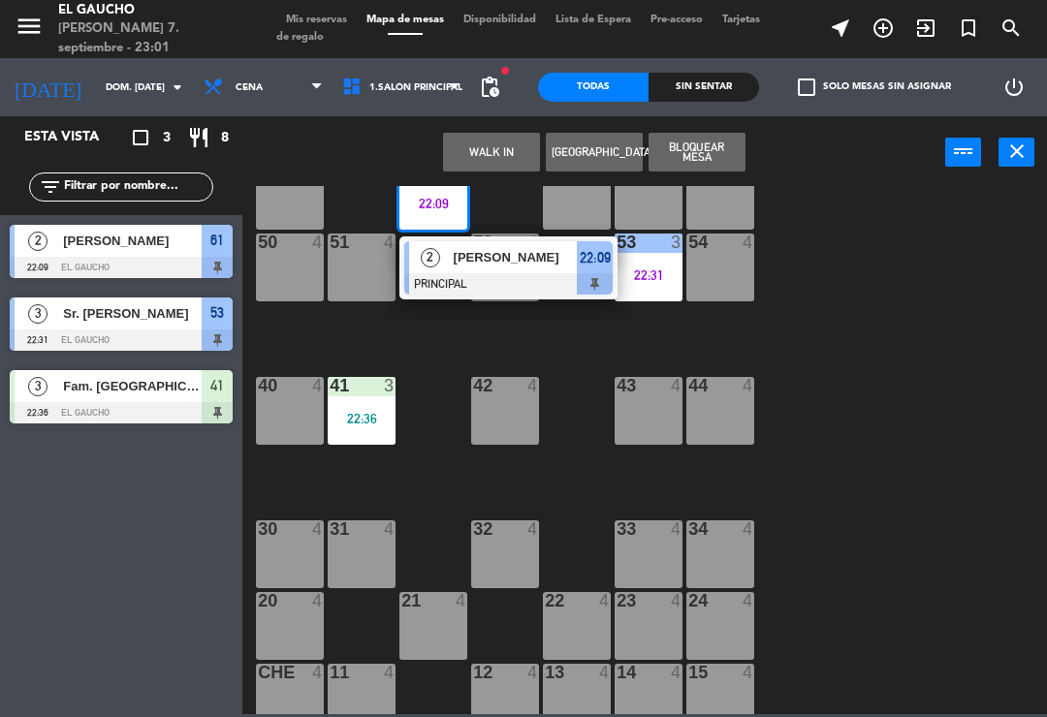
click at [487, 262] on span "[PERSON_NAME]" at bounding box center [516, 257] width 124 height 20
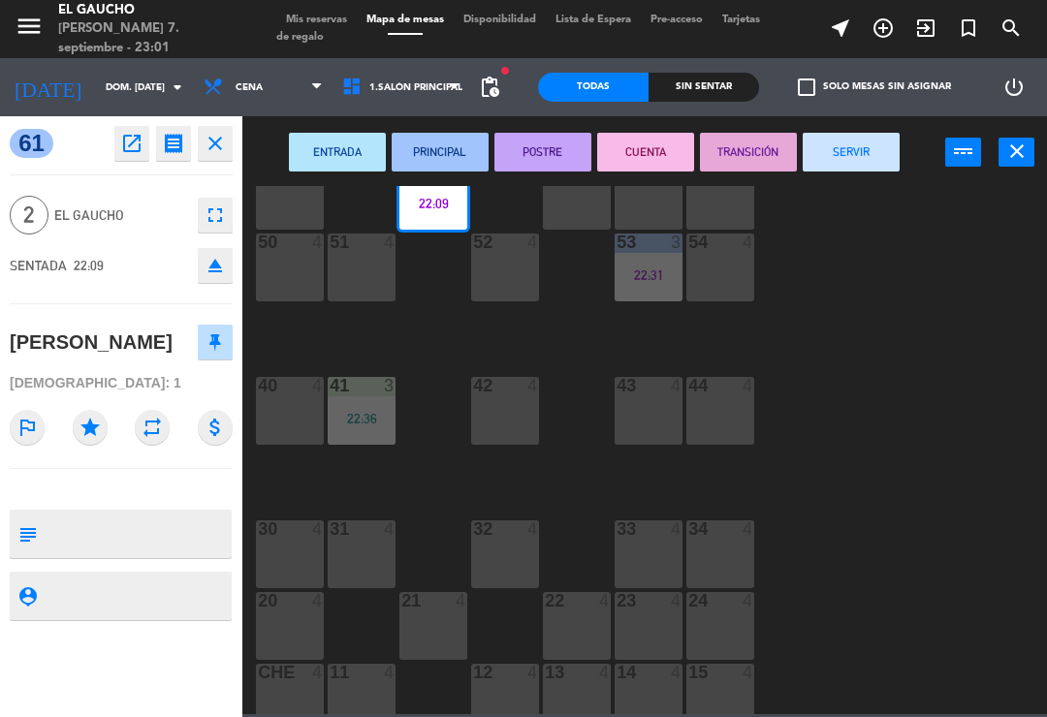
click at [858, 154] on button "SERVIR" at bounding box center [850, 152] width 97 height 39
